Goal: Navigation & Orientation: Find specific page/section

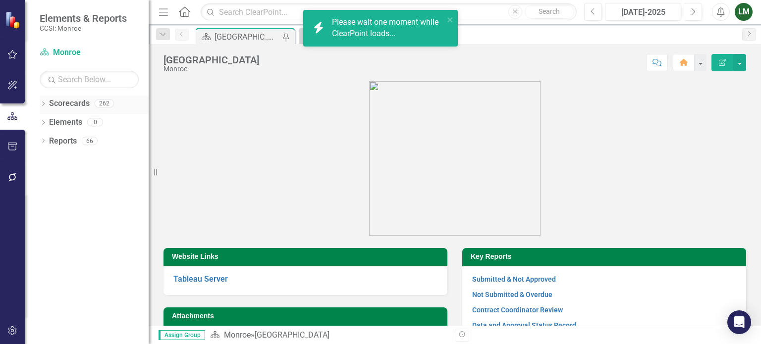
click at [53, 99] on link "Scorecards" at bounding box center [69, 103] width 41 height 11
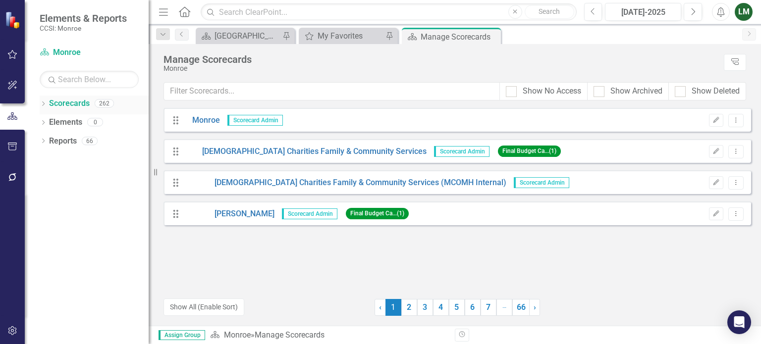
click at [45, 104] on icon "Dropdown" at bounding box center [43, 104] width 7 height 5
click at [50, 119] on icon "Dropdown" at bounding box center [48, 122] width 7 height 6
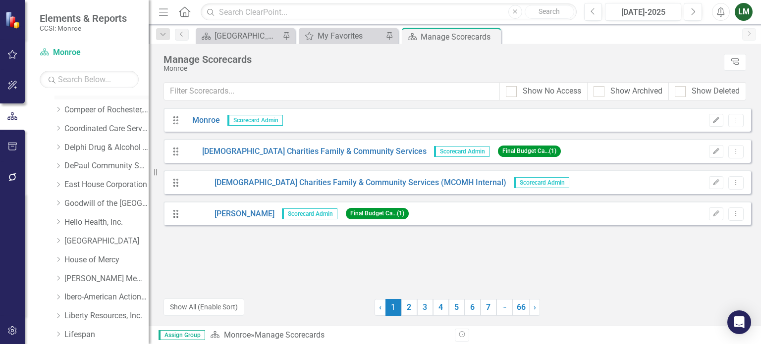
scroll to position [149, 0]
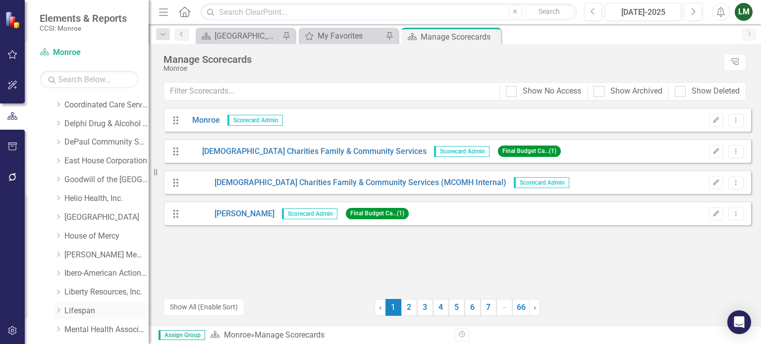
click at [58, 311] on icon "Dropdown" at bounding box center [57, 311] width 7 height 6
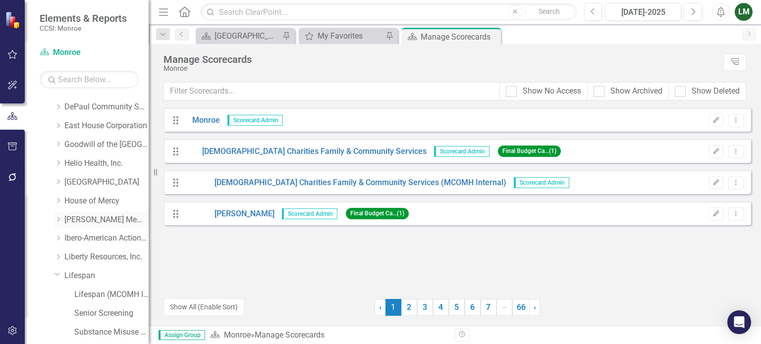
scroll to position [198, 0]
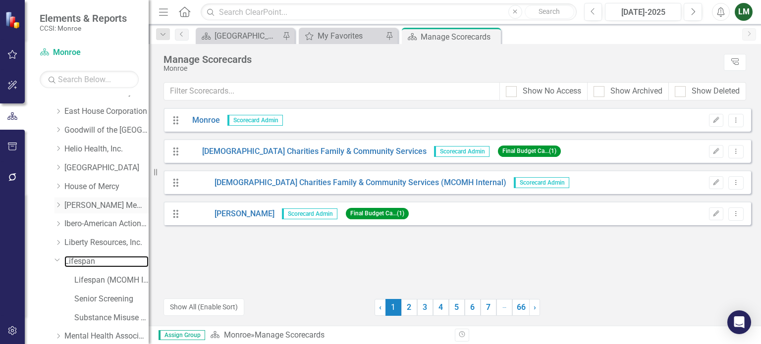
click at [82, 261] on link "Lifespan" at bounding box center [106, 261] width 84 height 11
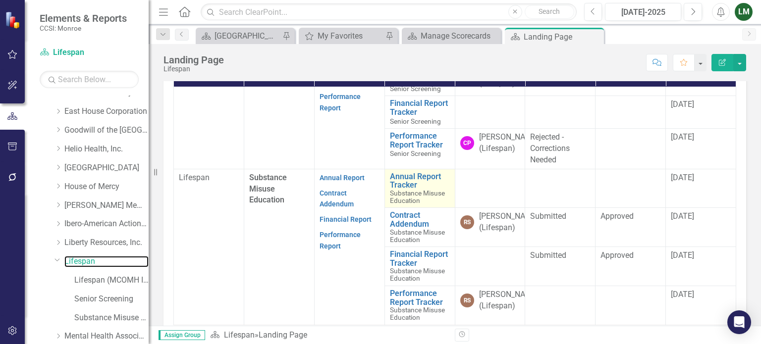
scroll to position [297, 0]
